Goal: Information Seeking & Learning: Learn about a topic

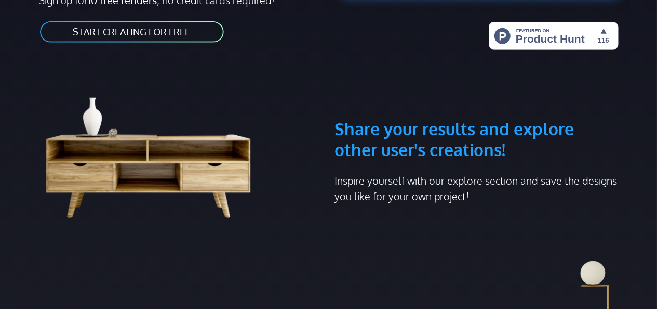
scroll to position [312, 0]
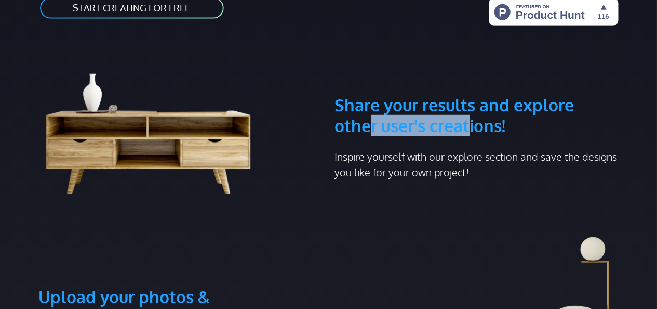
drag, startPoint x: 371, startPoint y: 134, endPoint x: 473, endPoint y: 136, distance: 101.9
click at [472, 136] on h3 "Share your results and explore other user's creations!" at bounding box center [477, 90] width 284 height 91
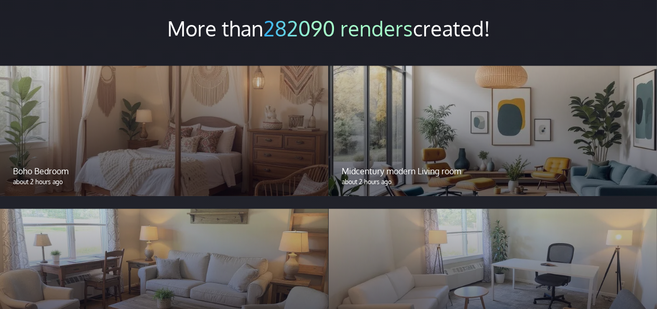
scroll to position [779, 0]
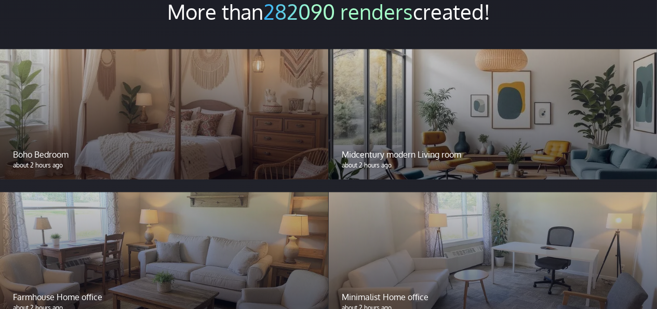
click at [393, 150] on p "Midcentury modern Living room" at bounding box center [493, 154] width 302 height 12
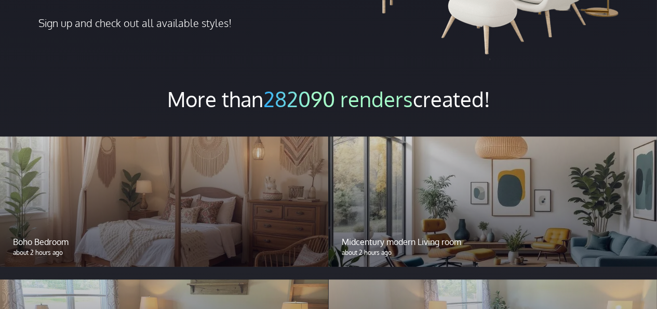
scroll to position [675, 0]
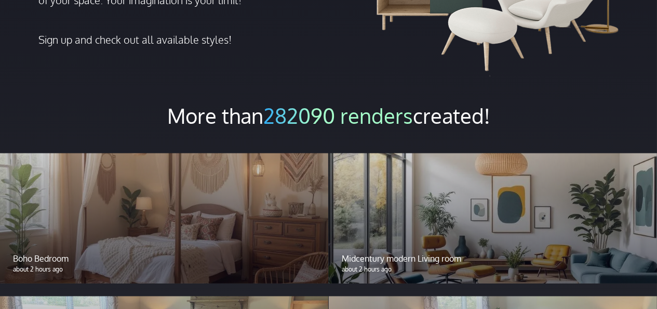
click at [435, 228] on div at bounding box center [493, 218] width 328 height 130
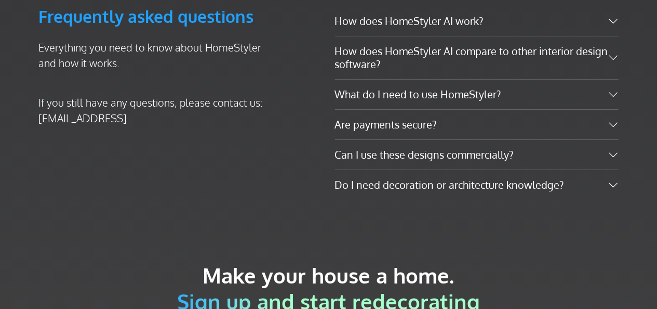
scroll to position [2130, 0]
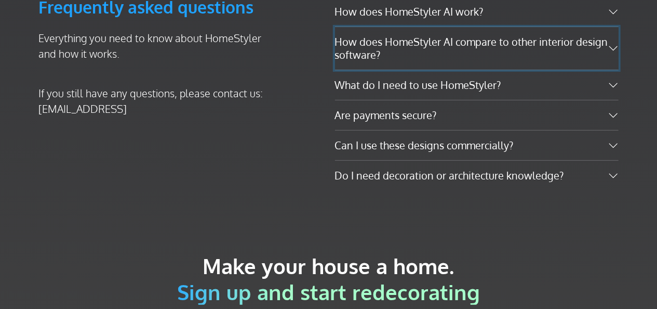
click at [405, 26] on button "How does HomeStyler AI compare to other interior design software?" at bounding box center [477, 12] width 284 height 30
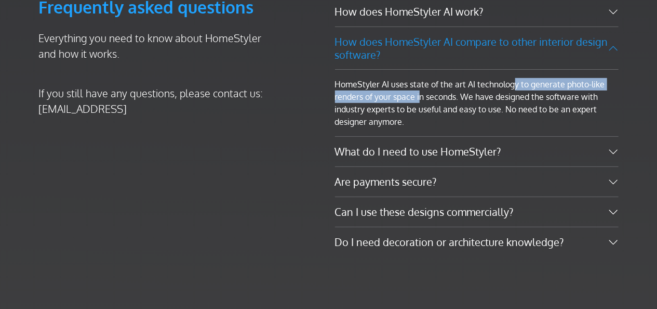
drag, startPoint x: 417, startPoint y: 105, endPoint x: 508, endPoint y: 102, distance: 91.5
click at [508, 102] on div "HomeStyler AI uses state of the art AI technology to generate photo-like render…" at bounding box center [477, 103] width 284 height 67
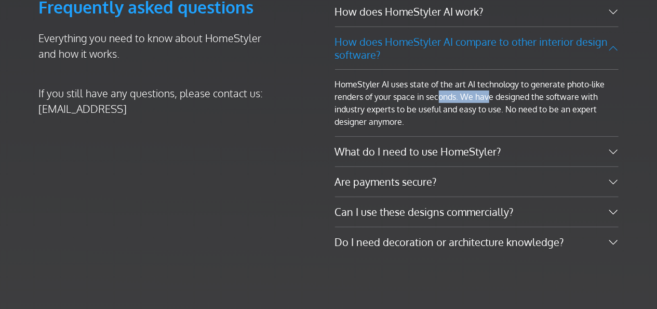
drag, startPoint x: 448, startPoint y: 113, endPoint x: 487, endPoint y: 114, distance: 38.5
click at [487, 114] on div "HomeStyler AI uses state of the art AI technology to generate photo-like render…" at bounding box center [477, 103] width 284 height 67
drag, startPoint x: 366, startPoint y: 122, endPoint x: 464, endPoint y: 120, distance: 98.2
click at [464, 120] on div "HomeStyler AI uses state of the art AI technology to generate photo-like render…" at bounding box center [477, 103] width 284 height 67
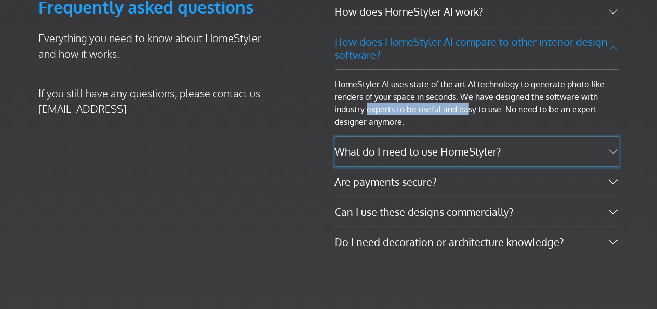
click at [454, 166] on button "What do I need to use HomeStyler?" at bounding box center [477, 152] width 284 height 30
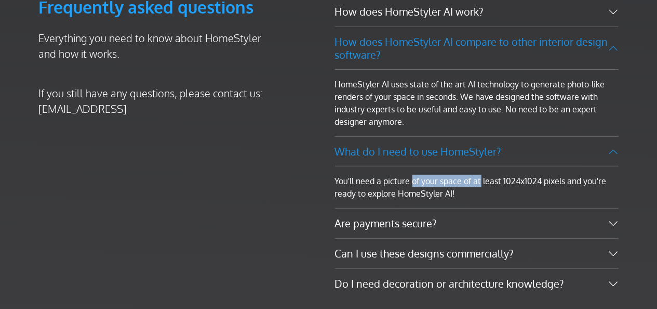
drag, startPoint x: 409, startPoint y: 196, endPoint x: 482, endPoint y: 197, distance: 72.7
click at [482, 196] on div "You'll need a picture of your space of at least 1024x1024 pixels and you're rea…" at bounding box center [477, 187] width 284 height 42
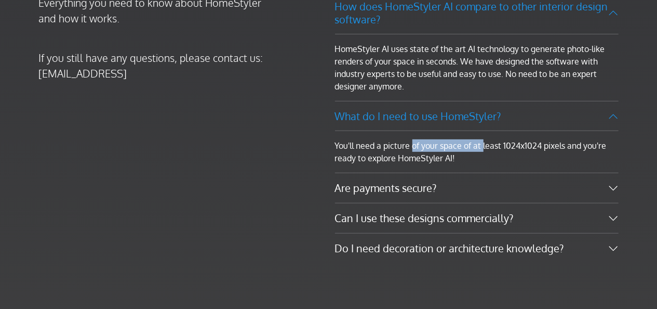
scroll to position [2182, 0]
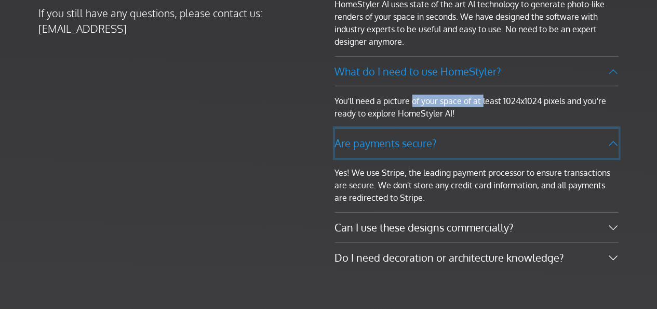
scroll to position [2234, 0]
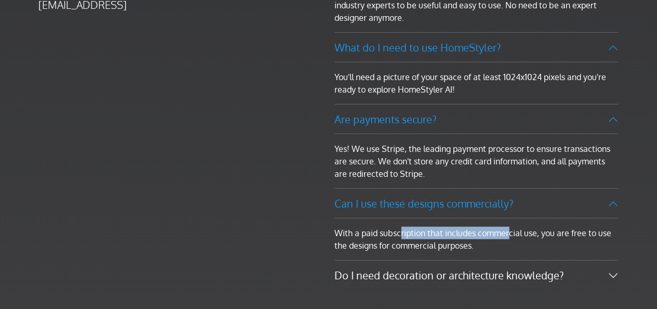
drag, startPoint x: 395, startPoint y: 247, endPoint x: 507, endPoint y: 250, distance: 111.7
click at [506, 250] on div "With a paid subscription that includes commercial use, you are free to use the …" at bounding box center [477, 239] width 284 height 42
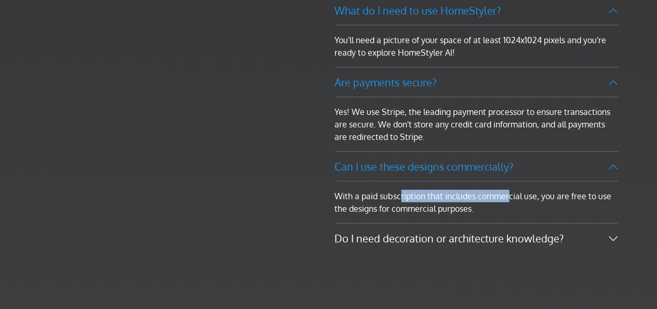
scroll to position [2286, 0]
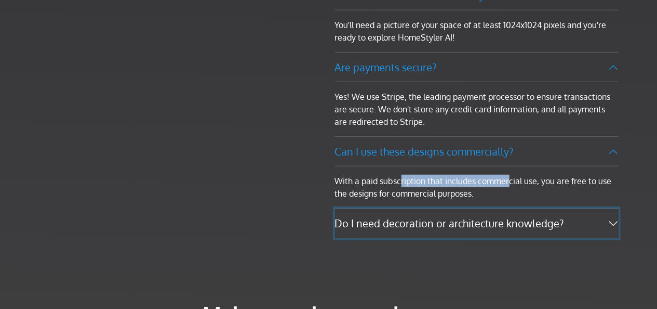
click at [450, 234] on button "Do I need decoration or architecture knowledge?" at bounding box center [477, 223] width 284 height 30
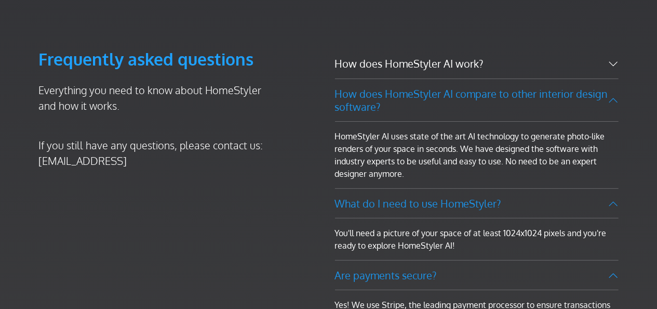
scroll to position [2026, 0]
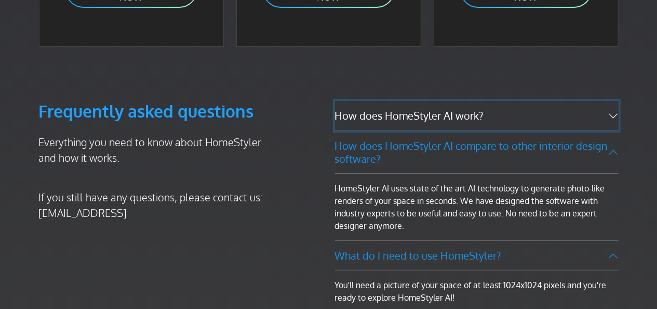
click at [391, 127] on button "How does HomeStyler AI work?" at bounding box center [477, 116] width 284 height 30
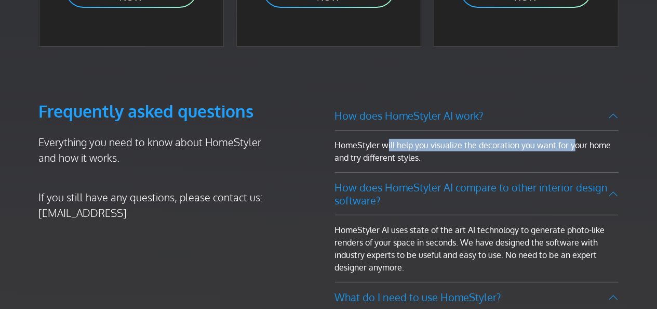
drag, startPoint x: 389, startPoint y: 158, endPoint x: 569, endPoint y: 148, distance: 181.1
click at [569, 148] on div "HomeStyler will help you visualize the decoration you want for your home and tr…" at bounding box center [477, 151] width 284 height 42
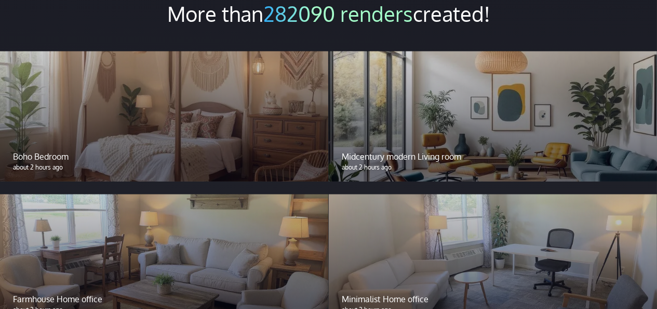
scroll to position [727, 0]
